Goal: Task Accomplishment & Management: Manage account settings

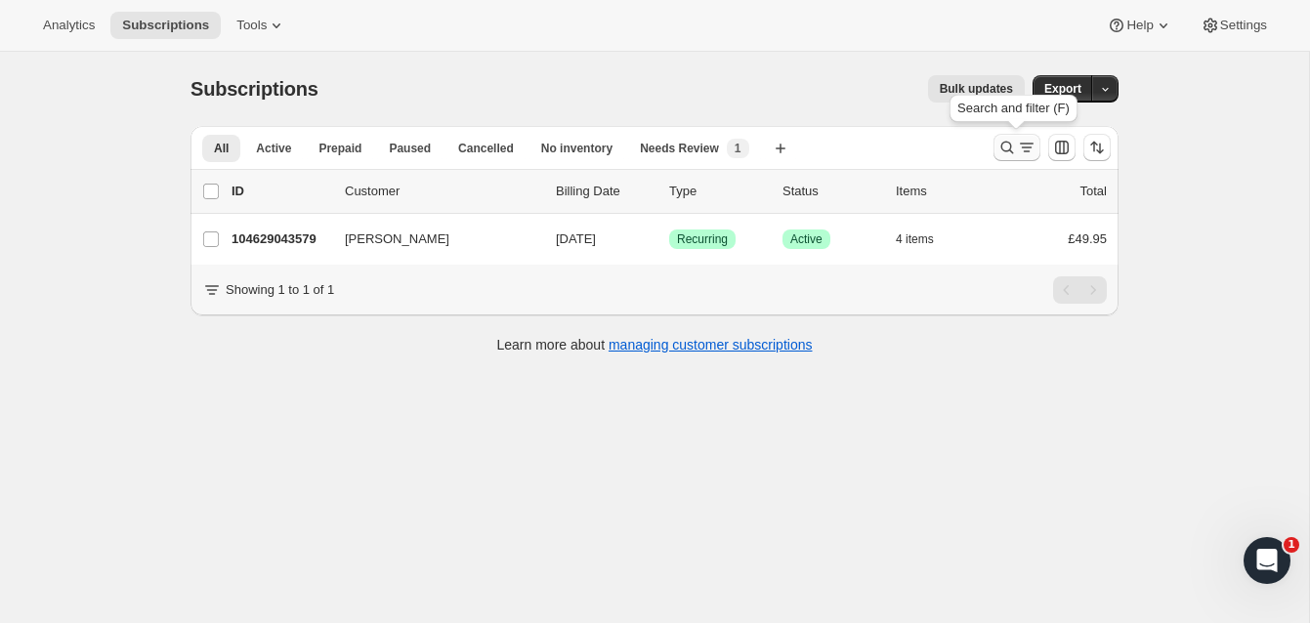
click at [1006, 143] on icon "Search and filter results" at bounding box center [1008, 148] width 20 height 20
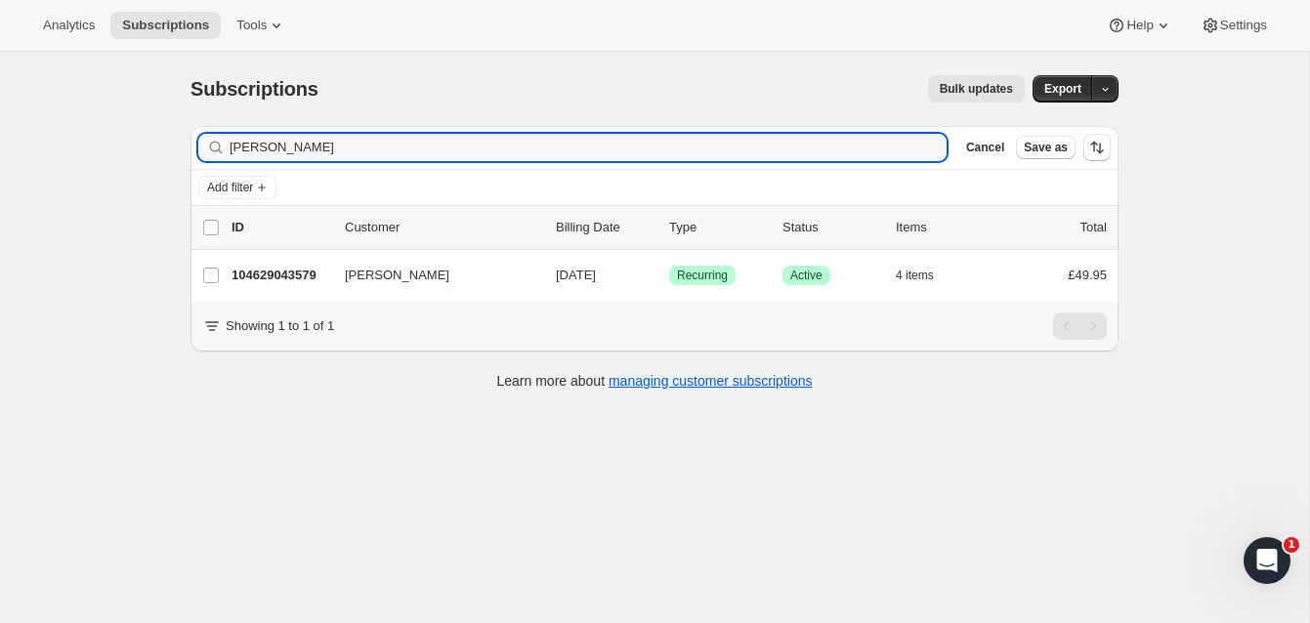
drag, startPoint x: 293, startPoint y: 149, endPoint x: 206, endPoint y: 140, distance: 87.4
click at [206, 140] on div "[PERSON_NAME] Clear" at bounding box center [572, 147] width 749 height 27
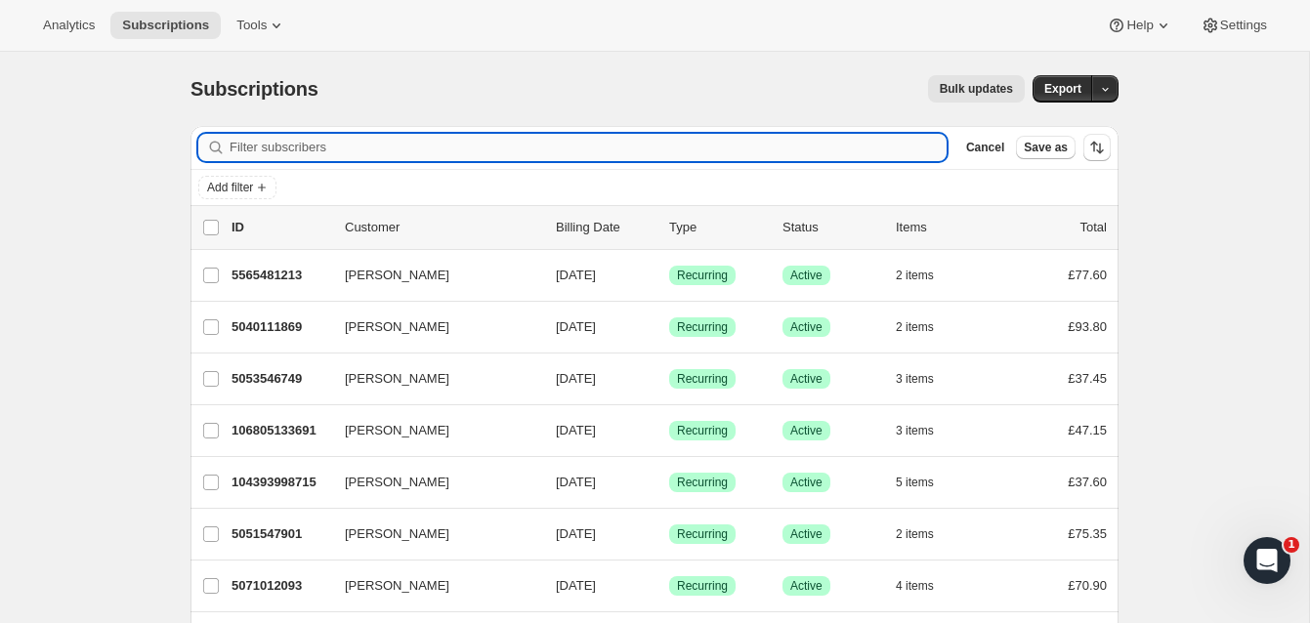
click at [346, 149] on input "Filter subscribers" at bounding box center [588, 147] width 717 height 27
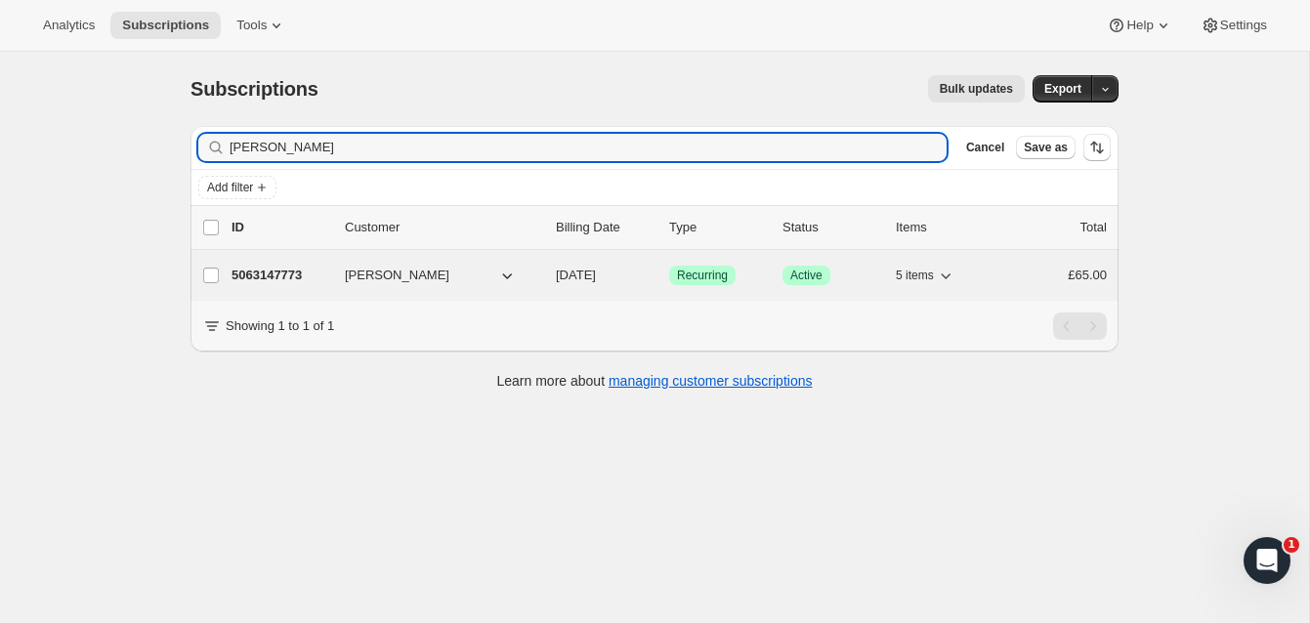
type input "[PERSON_NAME]"
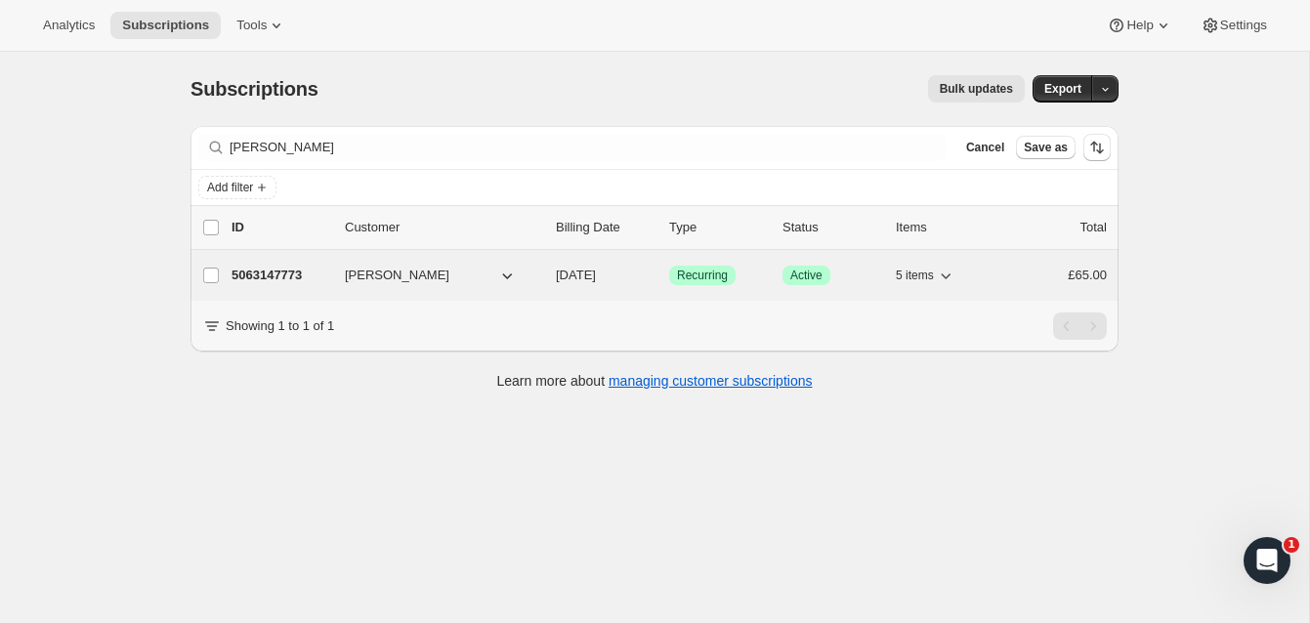
click at [296, 273] on p "5063147773" at bounding box center [281, 276] width 98 height 20
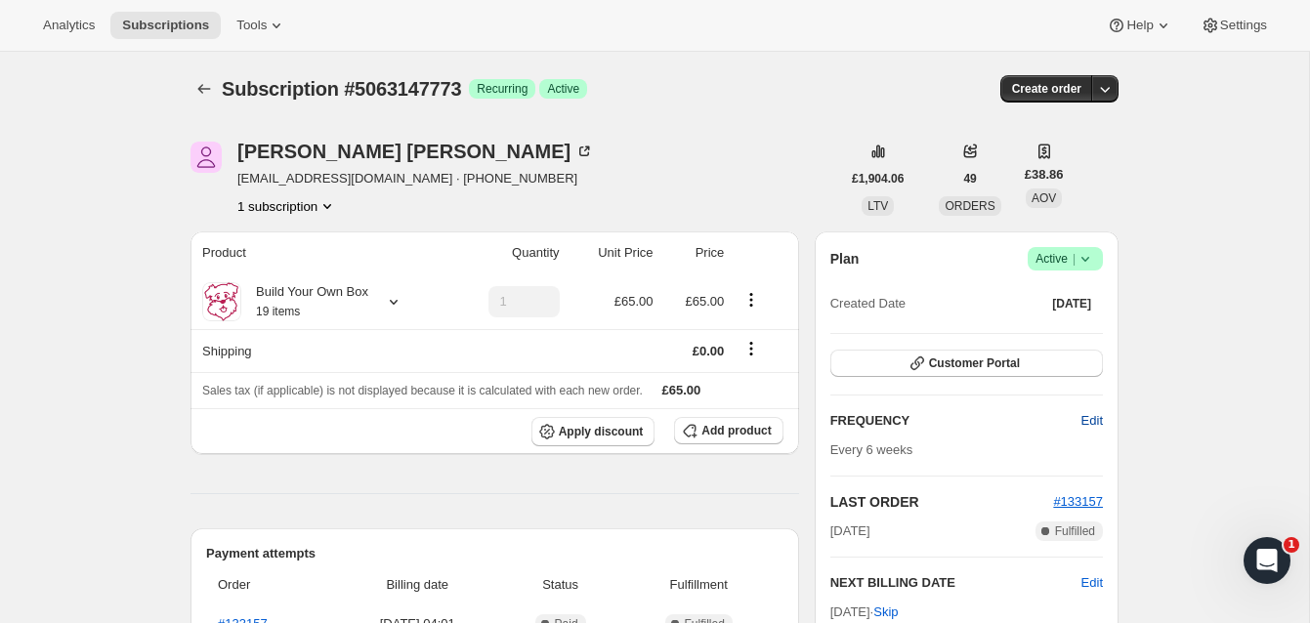
click at [1092, 414] on span "Edit" at bounding box center [1092, 421] width 21 height 20
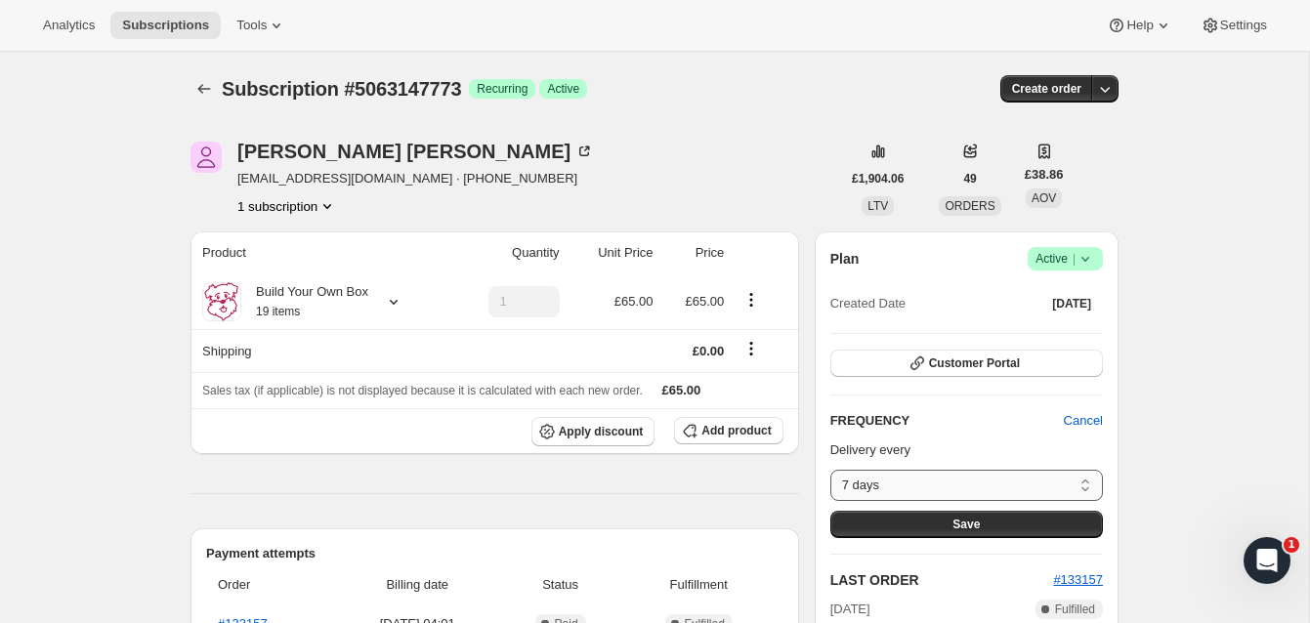
click at [1086, 481] on select "7 days 8 days 9 days 10 days 11 days 12 days 13 days 14 days 15 days 16 days 17…" at bounding box center [967, 485] width 273 height 31
click at [1088, 489] on select "7 days 8 days 9 days 10 days 11 days 12 days 13 days 14 days 15 days 16 days 17…" at bounding box center [967, 485] width 273 height 31
select select "custom"
click at [831, 470] on select "7 days 8 days 9 days 10 days 11 days 12 days 13 days 14 days 15 days 16 days 17…" at bounding box center [967, 485] width 273 height 31
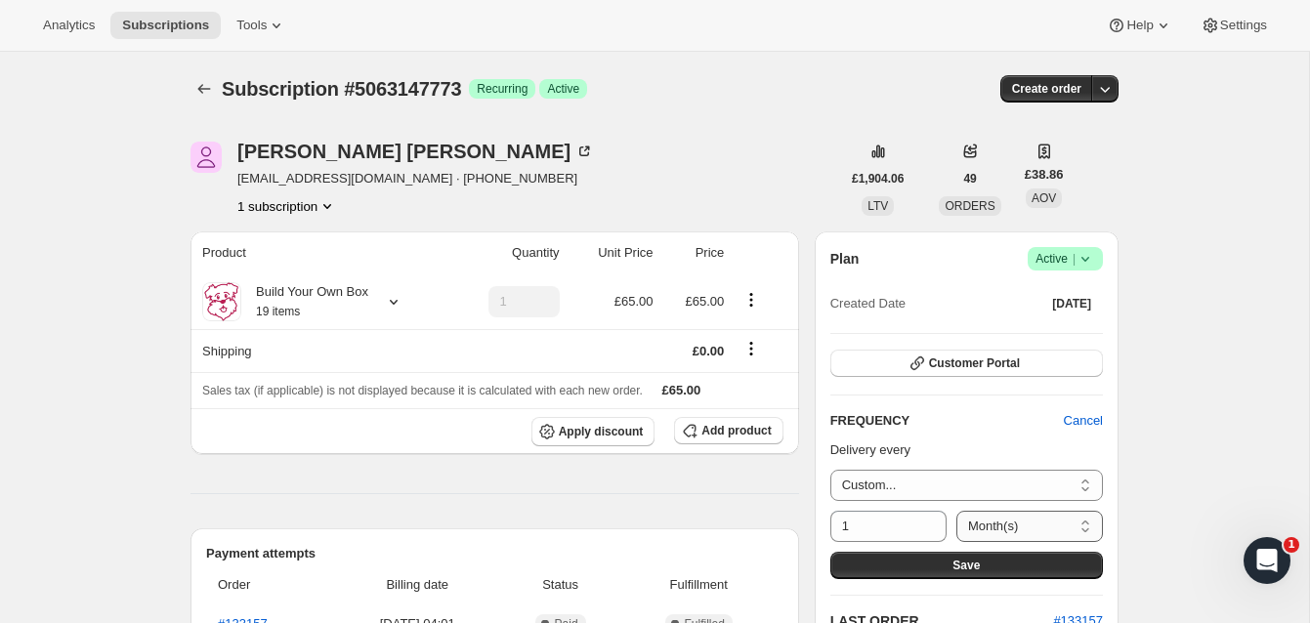
click at [1084, 524] on select "Day(s) Week(s) Month(s) Year(s)" at bounding box center [1030, 526] width 147 height 31
select select "WEEK"
click at [957, 511] on select "Day(s) Week(s) Month(s) Year(s)" at bounding box center [1030, 526] width 147 height 31
click at [869, 527] on input "1" at bounding box center [874, 526] width 87 height 31
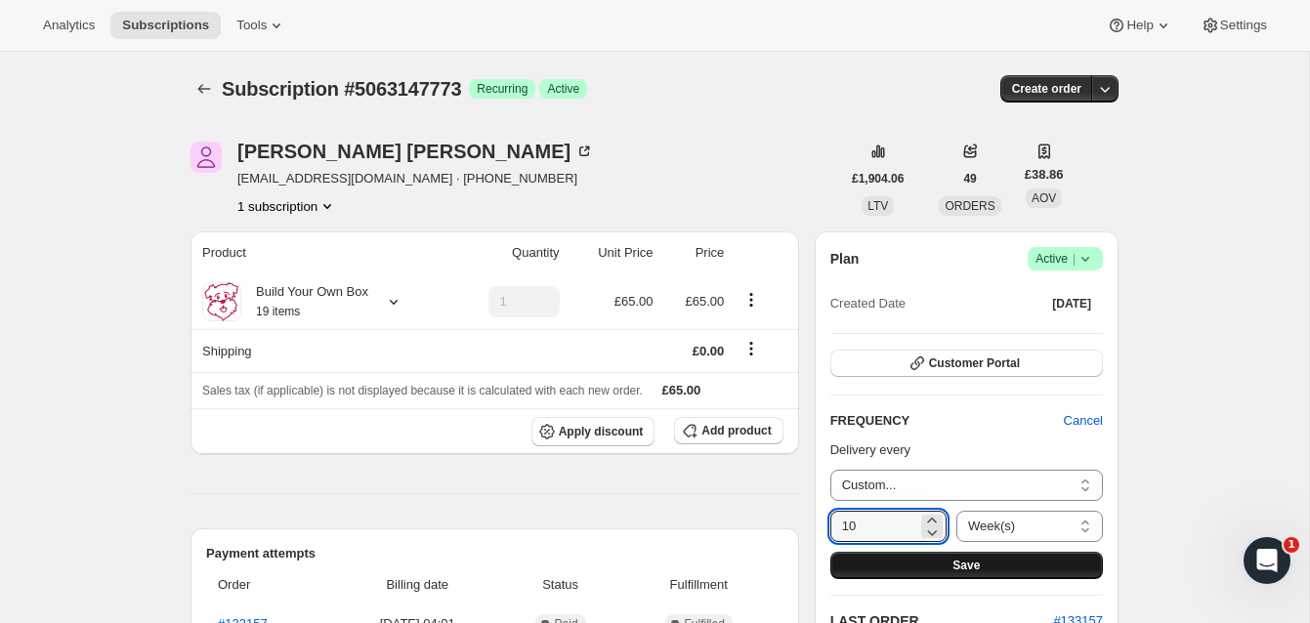
type input "10"
click at [964, 558] on span "Save" at bounding box center [966, 566] width 27 height 16
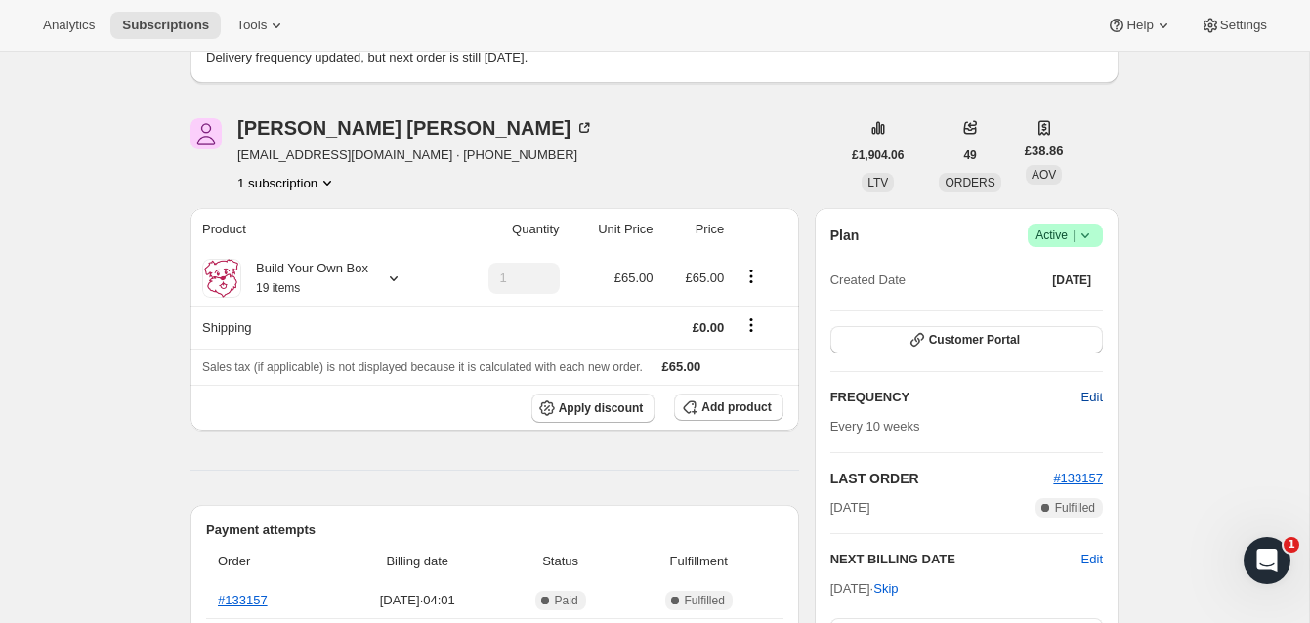
scroll to position [168, 0]
